Goal: Consume media (video, audio): Consume media (video, audio)

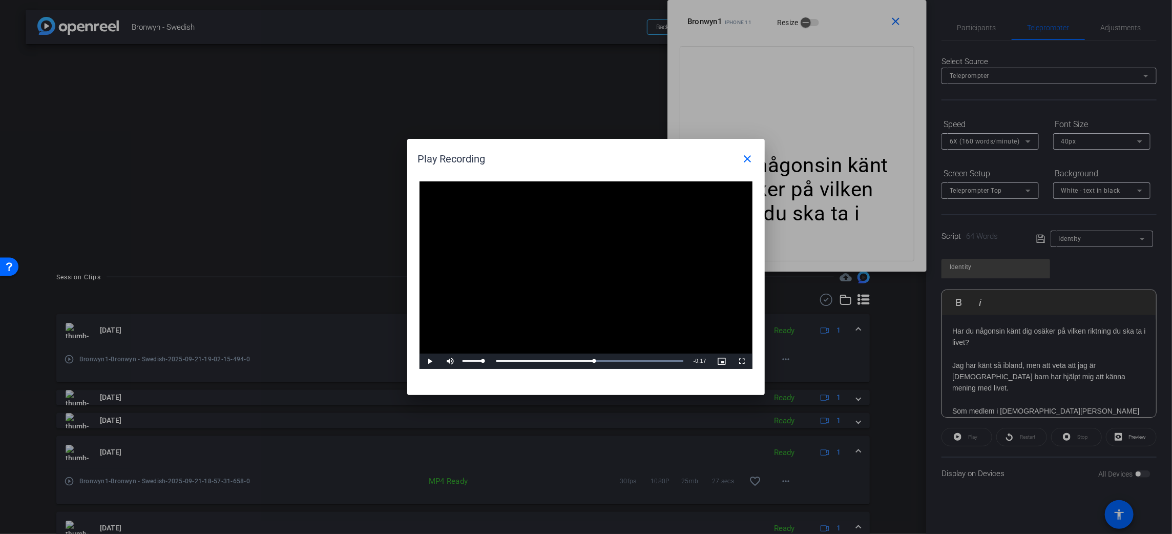
scroll to position [2177, 1]
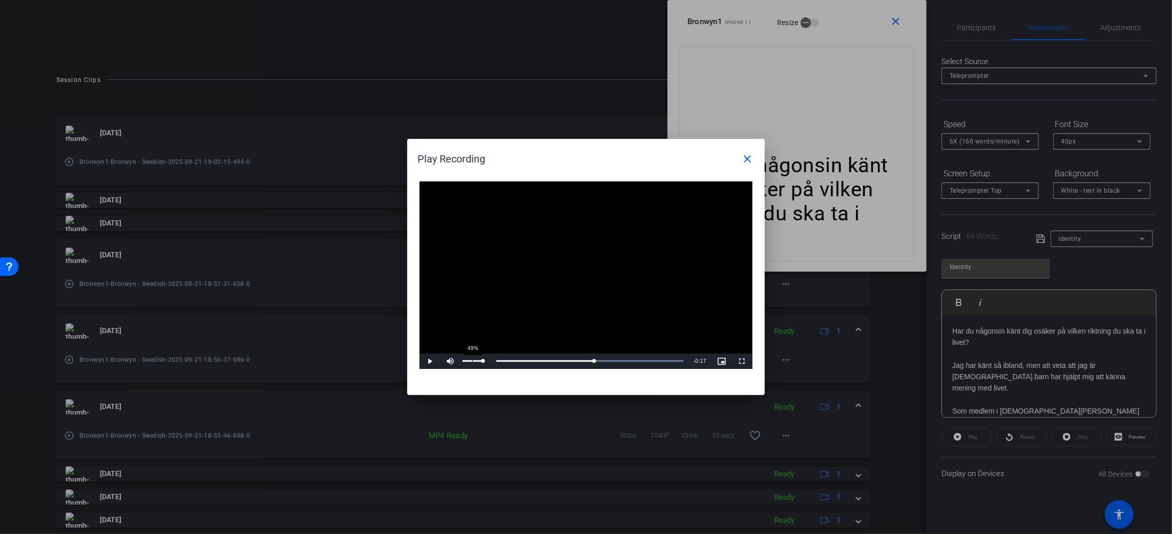
click at [473, 362] on div "49%" at bounding box center [473, 361] width 26 height 15
click at [471, 362] on div "37%" at bounding box center [473, 361] width 26 height 15
click at [430, 361] on span "Video Player" at bounding box center [430, 361] width 20 height 0
click at [525, 358] on div "Loaded : 100.00% 0:09 0:09" at bounding box center [575, 361] width 228 height 15
click at [740, 361] on span "Video Player" at bounding box center [742, 361] width 20 height 0
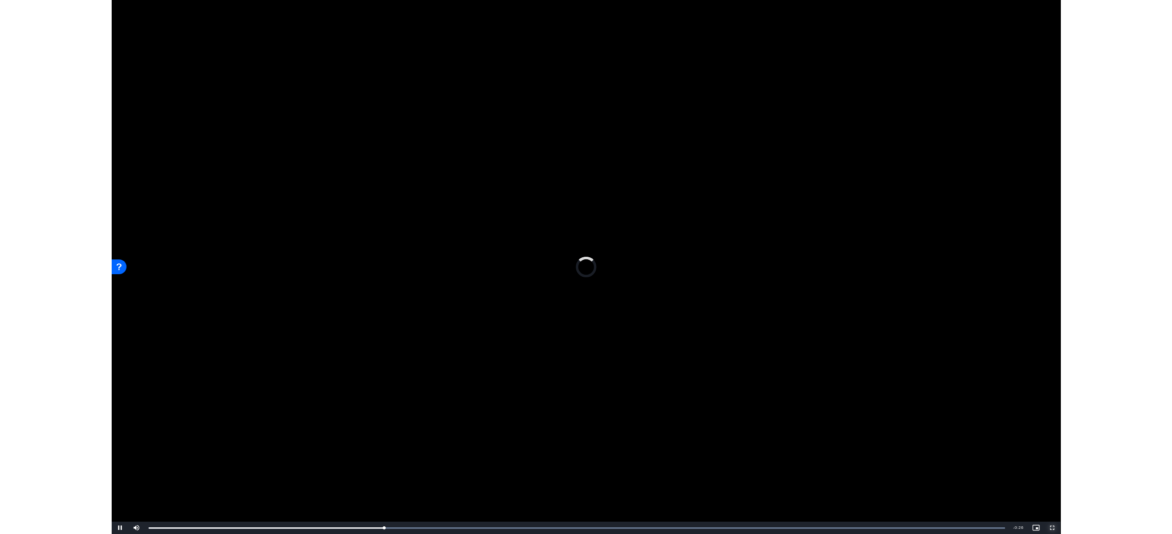
scroll to position [2047, 1]
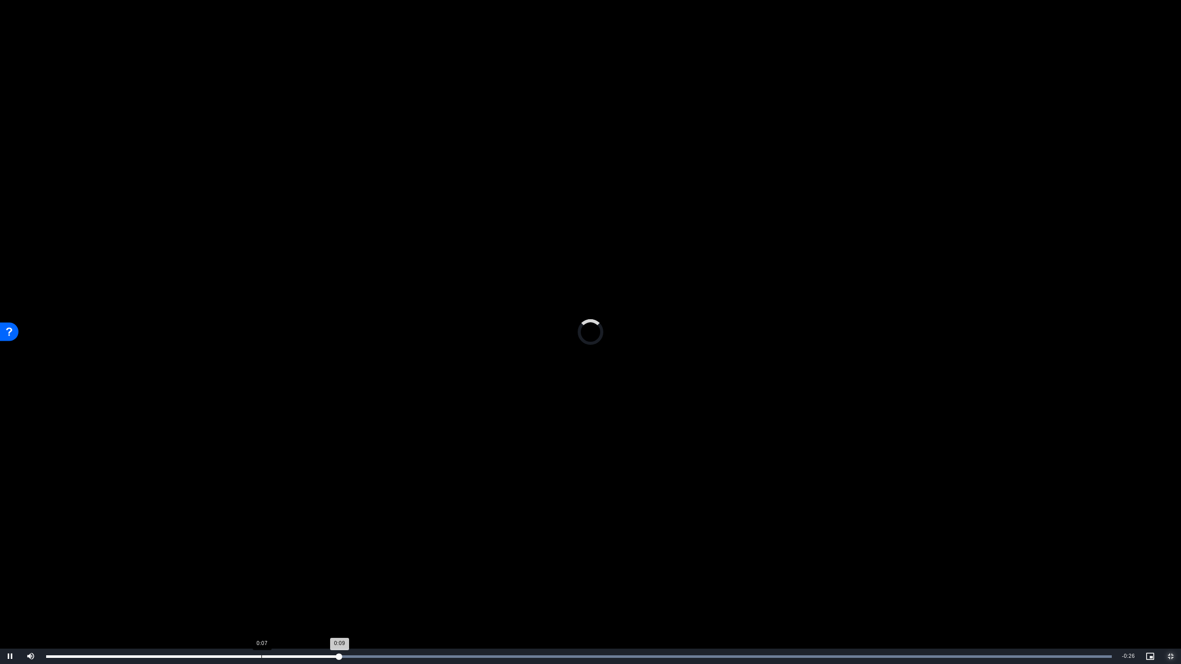
click at [261, 533] on div "Loaded : 100.00% 0:07 0:09" at bounding box center [578, 656] width 1065 height 3
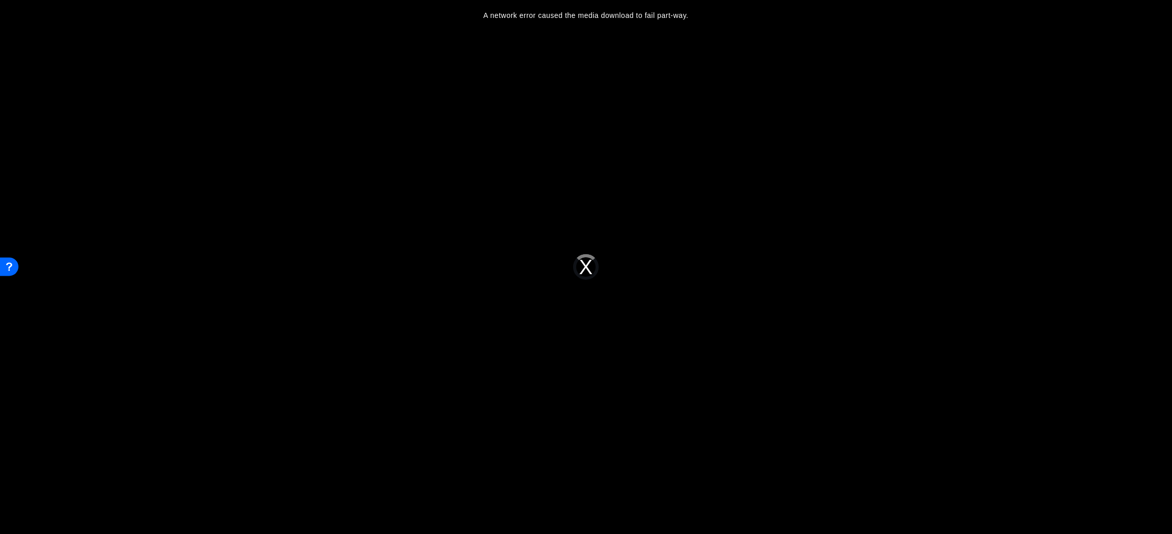
scroll to position [197, 0]
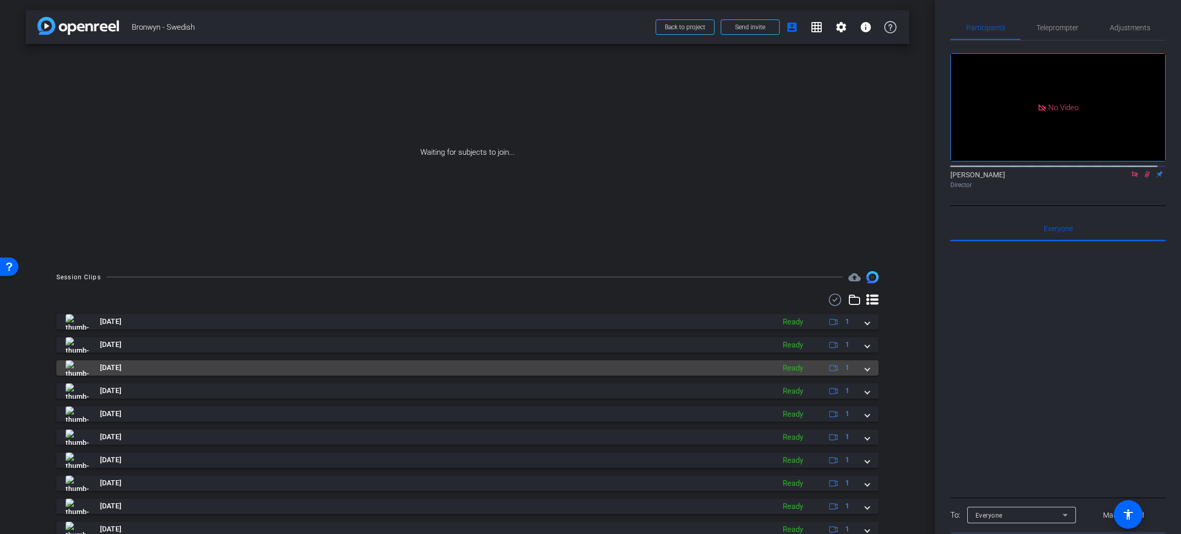
click at [87, 373] on img at bounding box center [77, 367] width 23 height 15
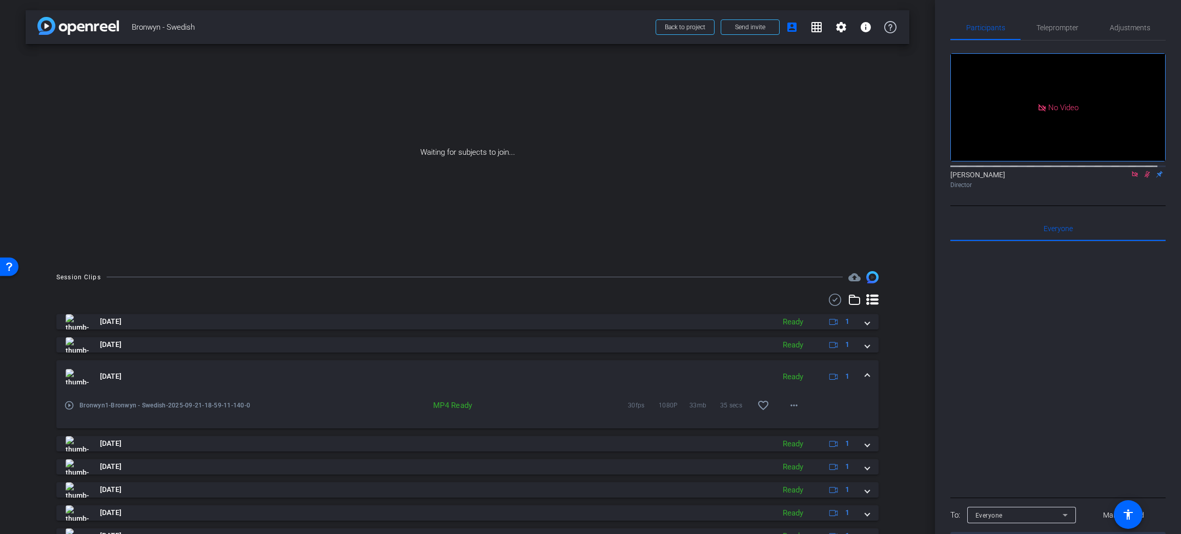
click at [117, 380] on span "[DATE]" at bounding box center [111, 376] width 22 height 11
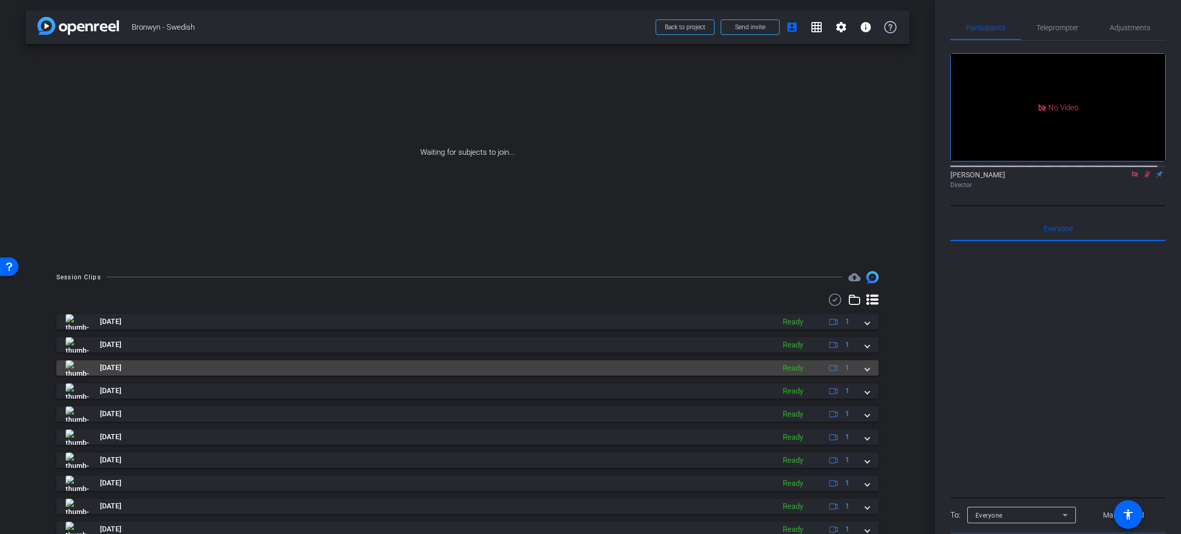
click at [336, 364] on mat-panel-title "[DATE]" at bounding box center [417, 367] width 703 height 15
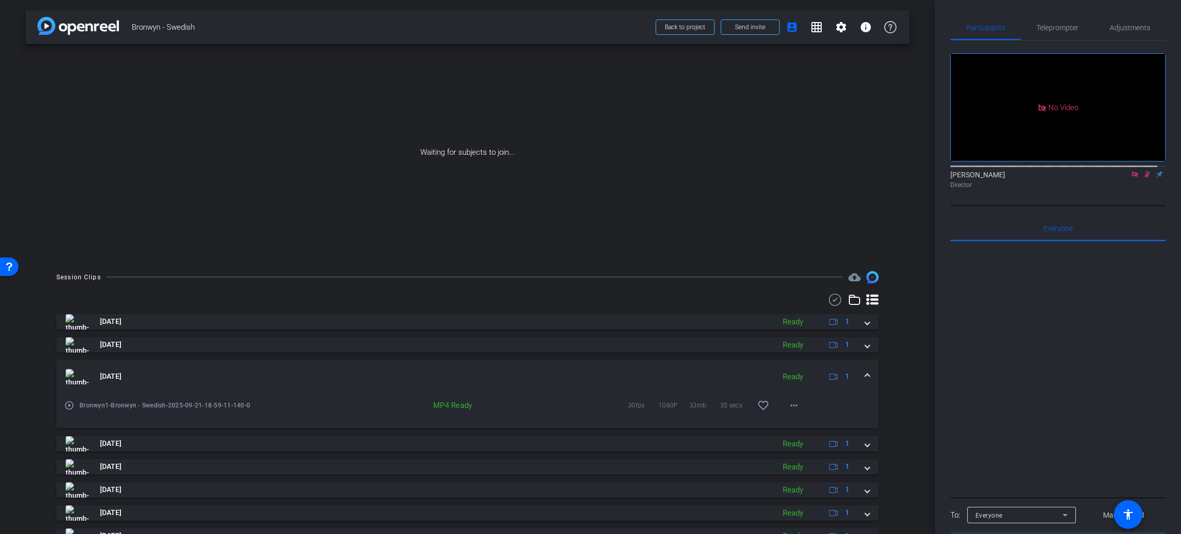
click at [449, 405] on div "MP4 Ready" at bounding box center [430, 405] width 94 height 10
click at [109, 405] on span "Bronwyn1-Bronwyn - Swedish-2025-09-21-18-59-11-140-0" at bounding box center [176, 405] width 194 height 10
click at [67, 408] on mat-icon "play_circle_outline" at bounding box center [69, 405] width 10 height 10
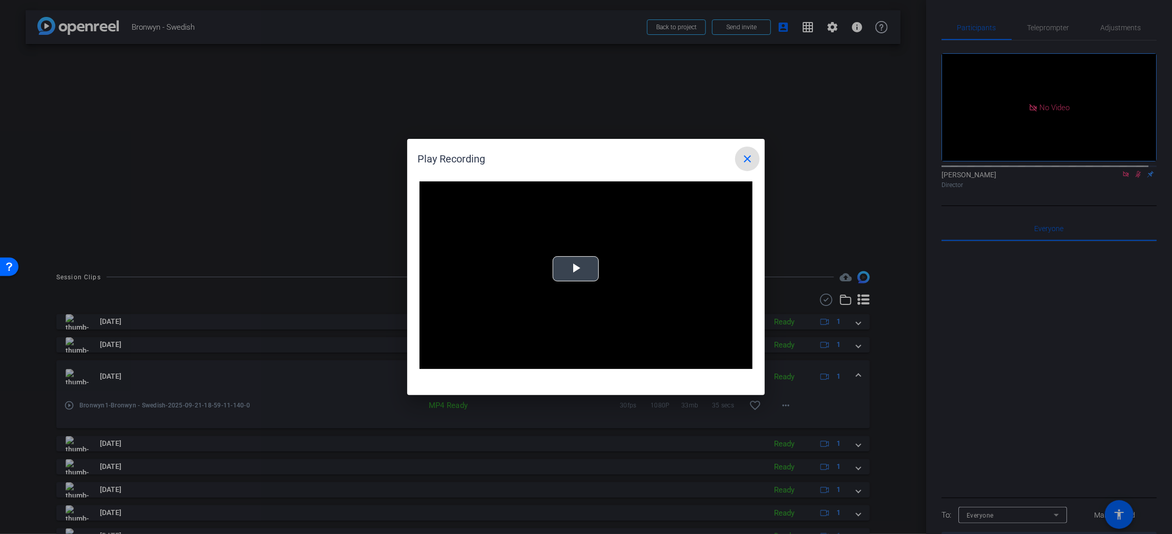
click at [575, 275] on video "Video Player" at bounding box center [586, 275] width 333 height 188
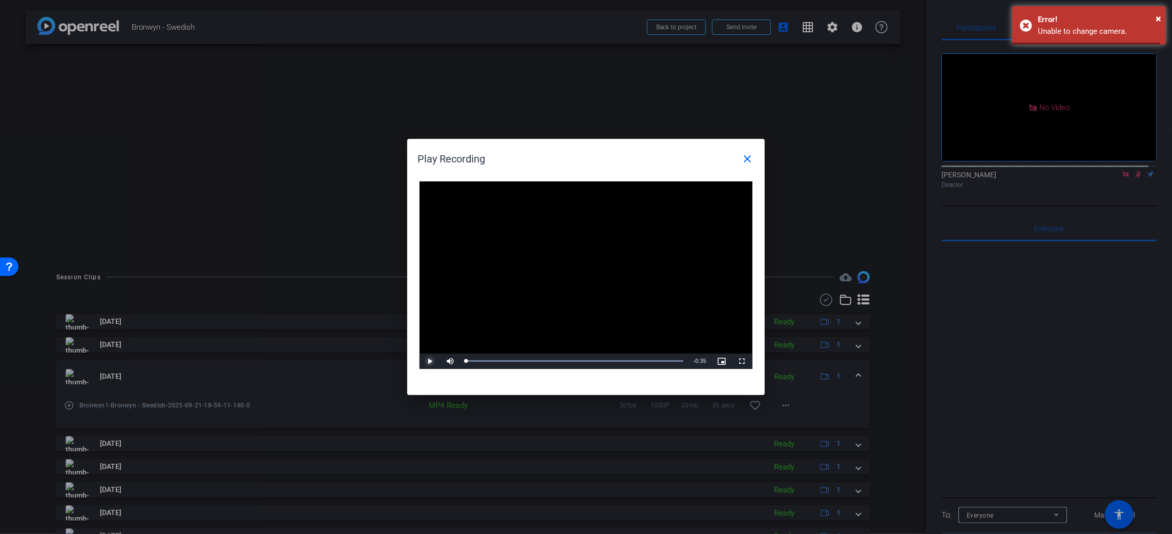
click at [428, 361] on span "Video Player" at bounding box center [430, 361] width 20 height 0
click at [739, 361] on span "Video Player" at bounding box center [742, 361] width 20 height 0
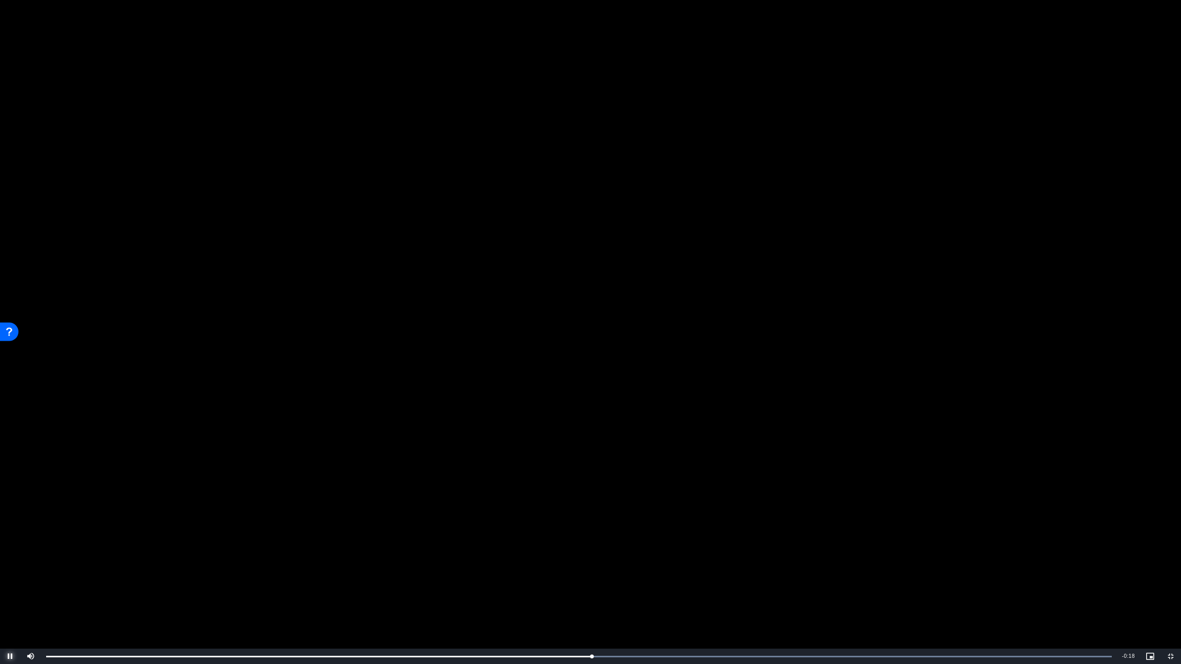
click at [10, 533] on span "Video Player" at bounding box center [10, 656] width 20 height 0
click at [1163, 533] on span "Video Player" at bounding box center [1170, 656] width 20 height 0
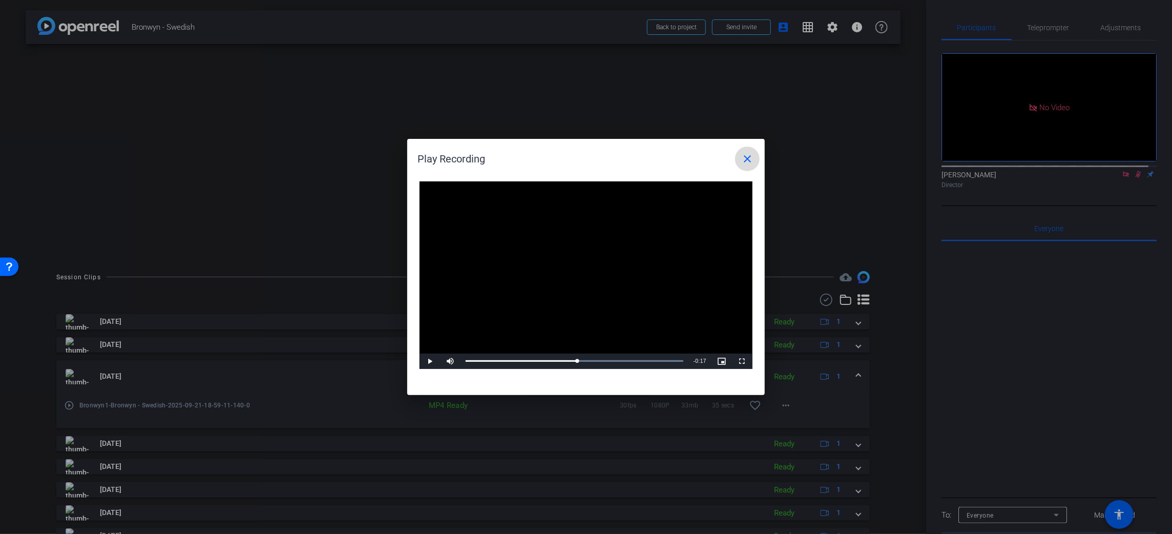
click at [742, 167] on span at bounding box center [747, 159] width 25 height 25
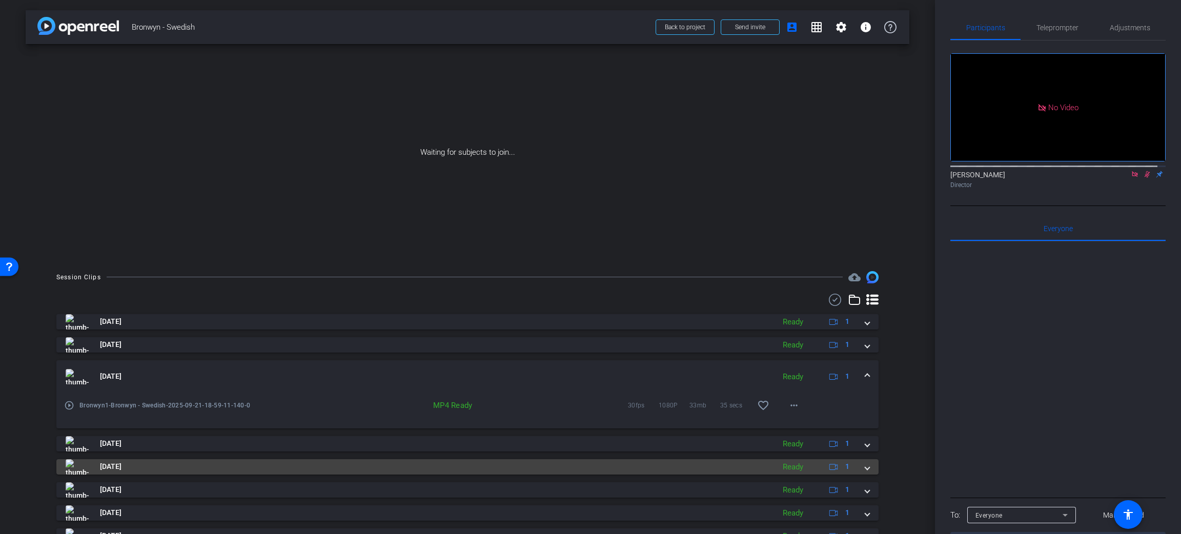
click at [102, 469] on span "[DATE]" at bounding box center [111, 466] width 22 height 11
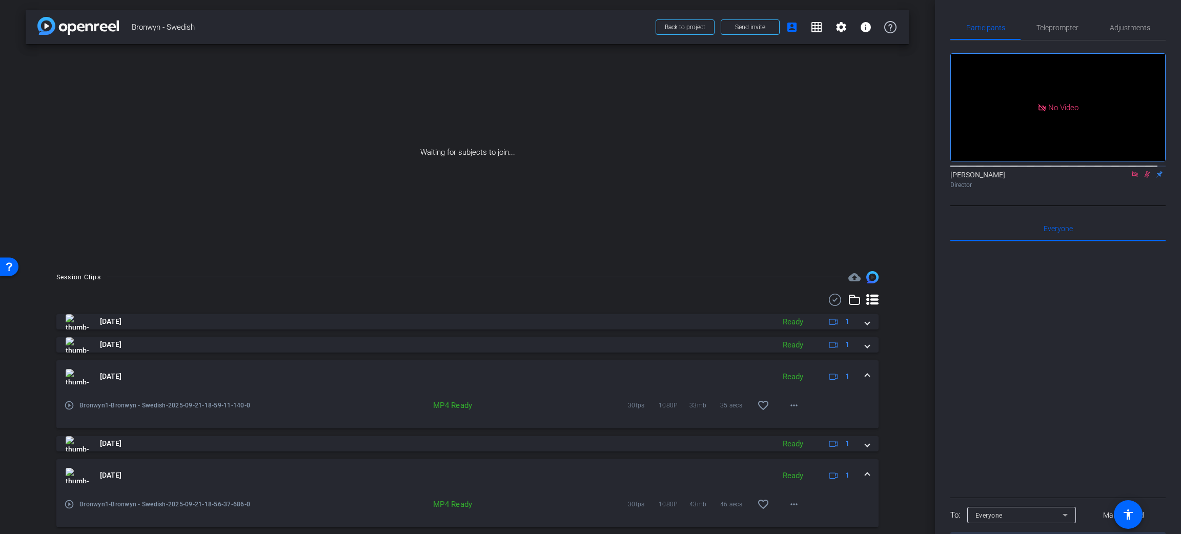
click at [69, 500] on mat-icon "play_circle_outline" at bounding box center [69, 504] width 10 height 10
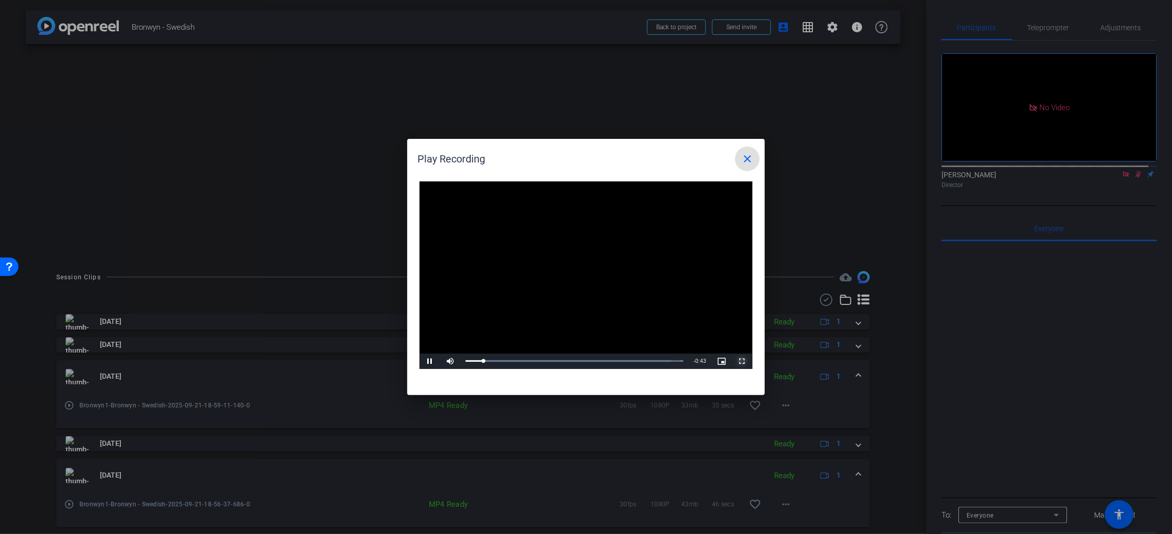
click at [743, 361] on span "Video Player" at bounding box center [742, 361] width 20 height 0
click at [43, 202] on div at bounding box center [586, 267] width 1172 height 534
